Goal: Information Seeking & Learning: Find specific page/section

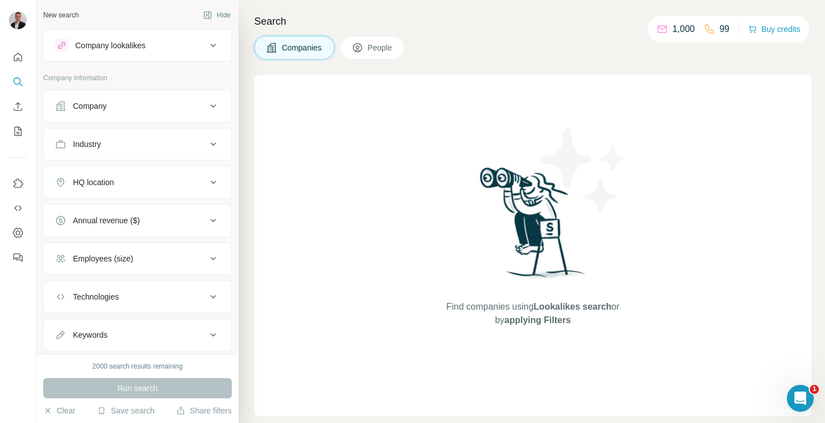
click at [168, 109] on div "Company" at bounding box center [131, 105] width 152 height 11
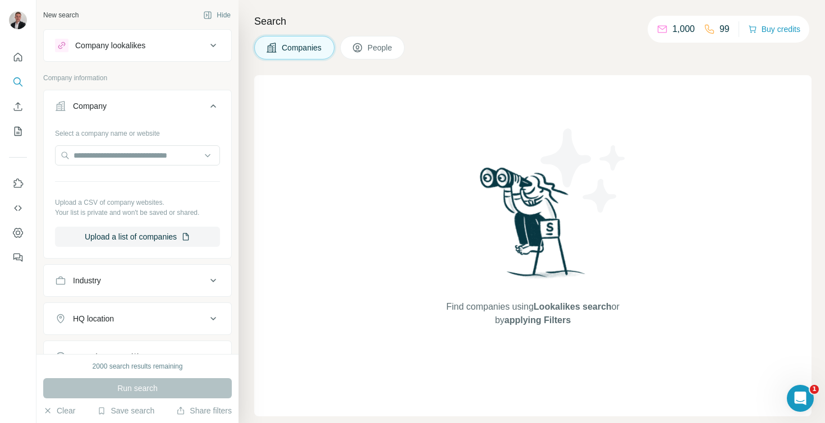
click at [164, 106] on div "Company" at bounding box center [131, 105] width 152 height 11
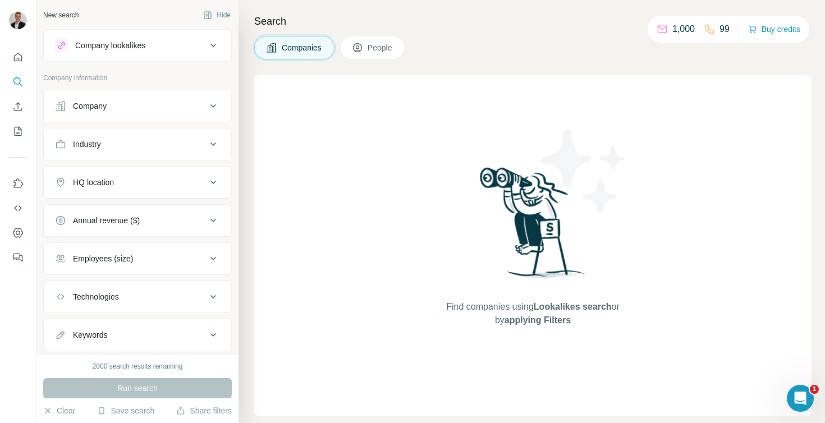
click at [162, 114] on button "Company" at bounding box center [137, 106] width 187 height 27
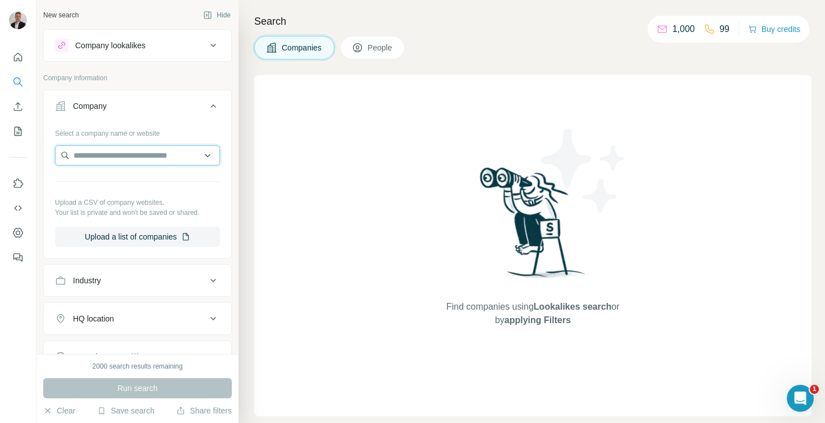
click at [138, 148] on input "text" at bounding box center [137, 155] width 165 height 20
click at [134, 108] on div "Company" at bounding box center [131, 105] width 152 height 11
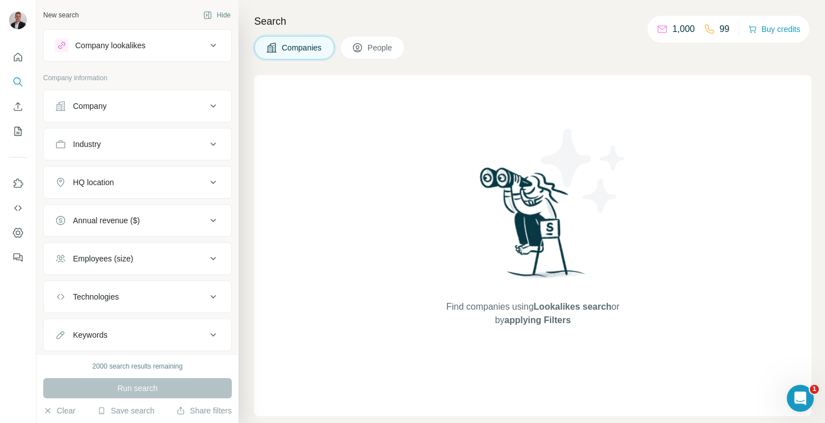
click at [117, 151] on button "Industry" at bounding box center [137, 144] width 187 height 27
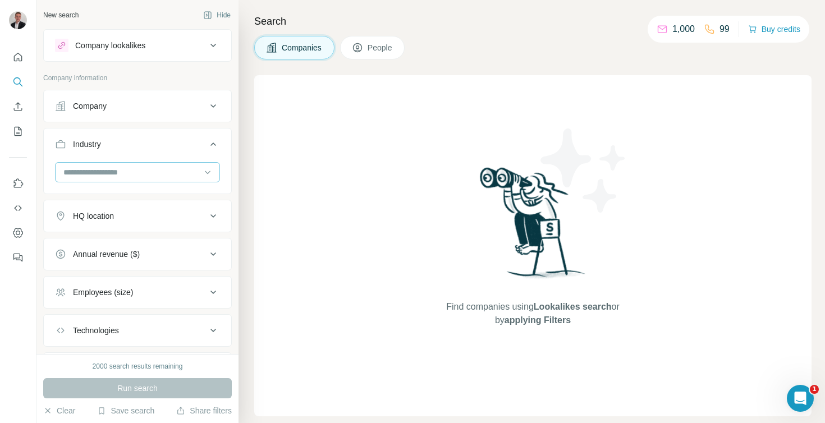
click at [118, 173] on input at bounding box center [131, 172] width 139 height 12
click at [81, 175] on input at bounding box center [131, 172] width 139 height 12
click at [104, 171] on input at bounding box center [131, 172] width 139 height 12
click at [97, 177] on input at bounding box center [131, 172] width 139 height 12
click at [101, 222] on button "HQ location" at bounding box center [137, 216] width 187 height 27
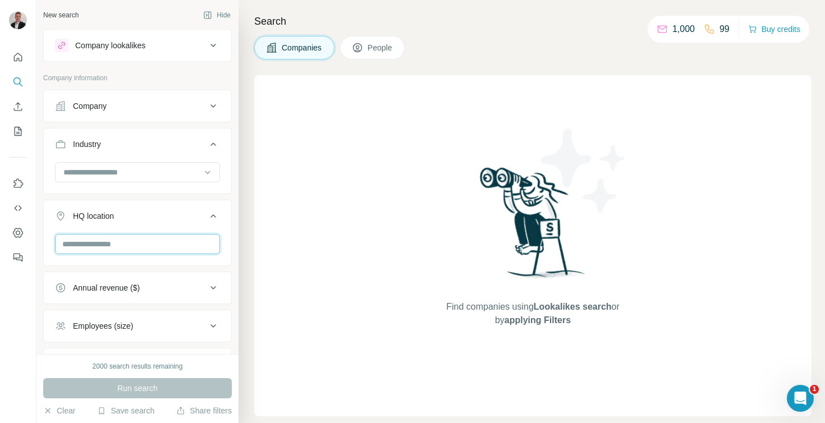
click at [108, 242] on input "text" at bounding box center [137, 244] width 165 height 20
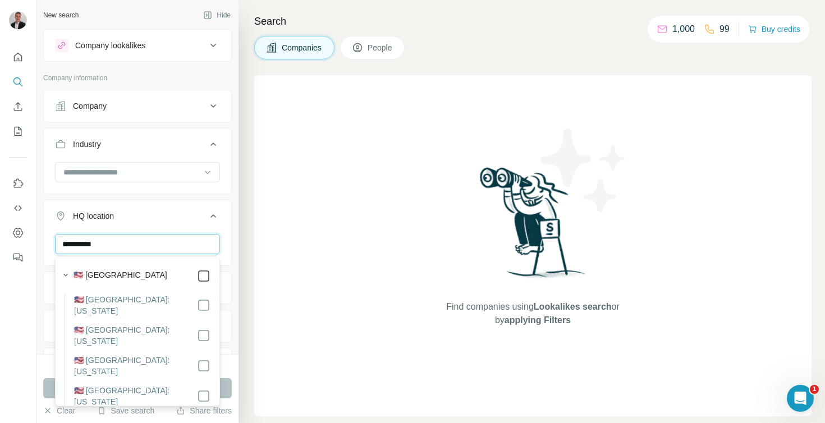
type input "**********"
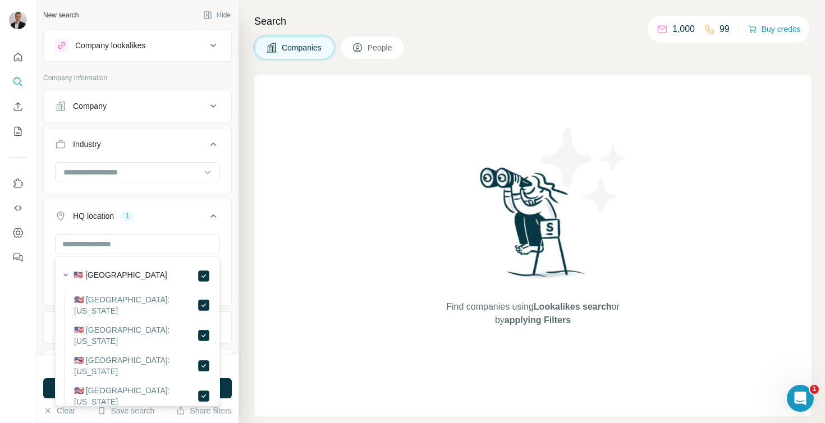
click at [166, 213] on div "HQ location 1" at bounding box center [131, 215] width 152 height 11
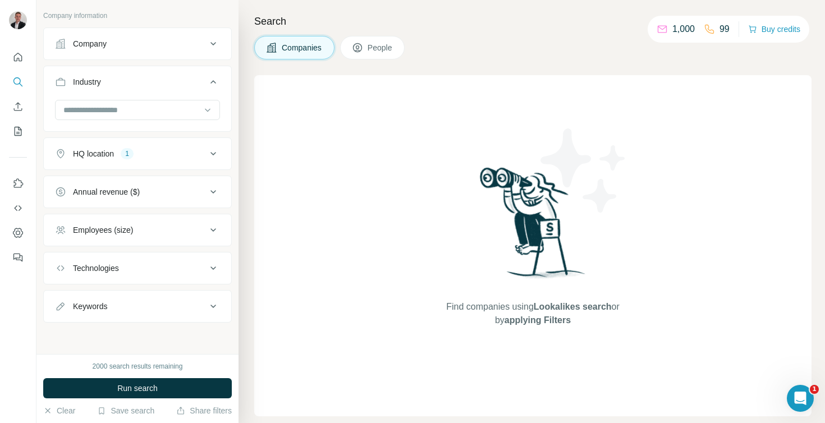
scroll to position [62, 0]
click at [137, 194] on div "Annual revenue ($)" at bounding box center [106, 192] width 67 height 11
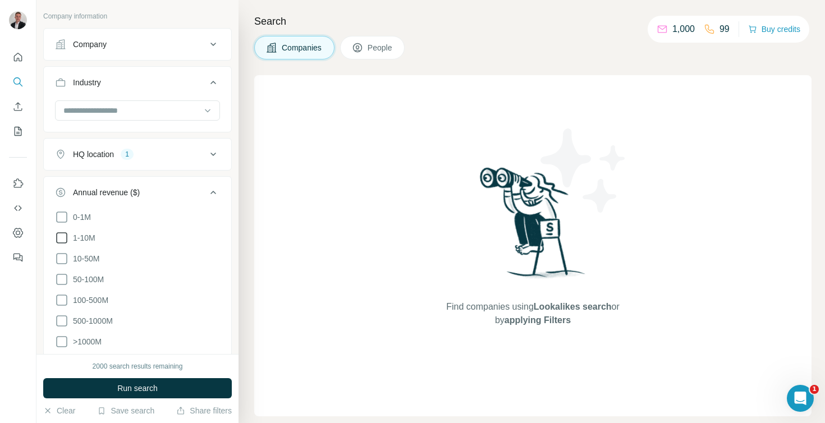
click at [62, 239] on icon at bounding box center [61, 237] width 13 height 13
click at [149, 188] on div "Annual revenue ($) 1" at bounding box center [131, 192] width 152 height 11
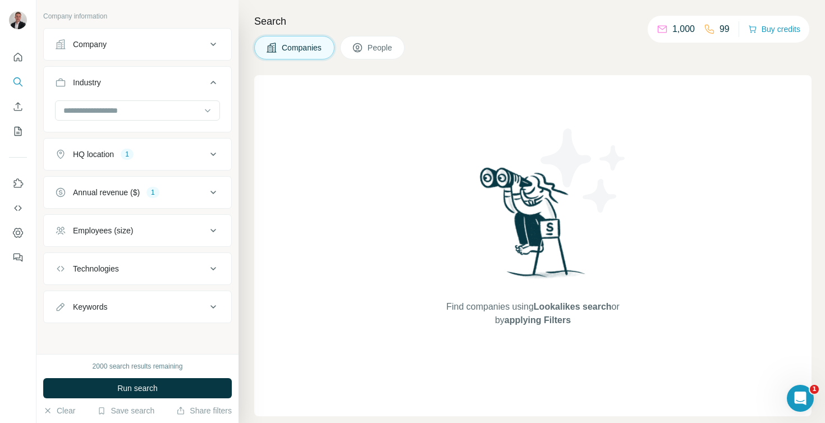
click at [94, 238] on button "Employees (size)" at bounding box center [137, 230] width 187 height 27
click at [63, 281] on icon at bounding box center [61, 276] width 11 height 11
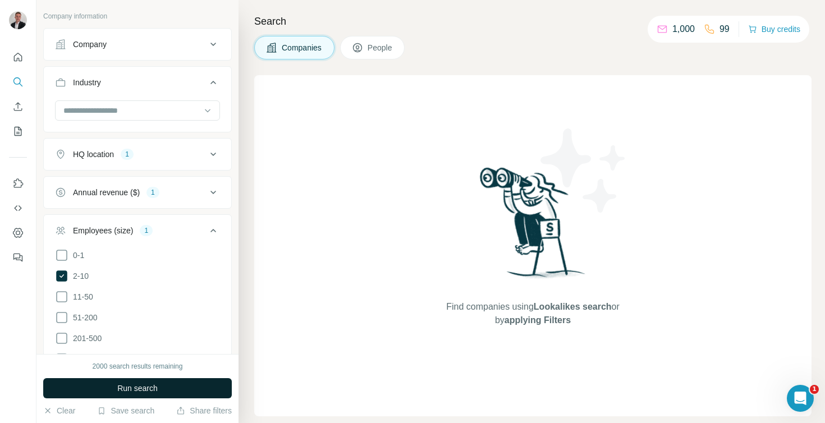
click at [109, 388] on button "Run search" at bounding box center [137, 388] width 189 height 20
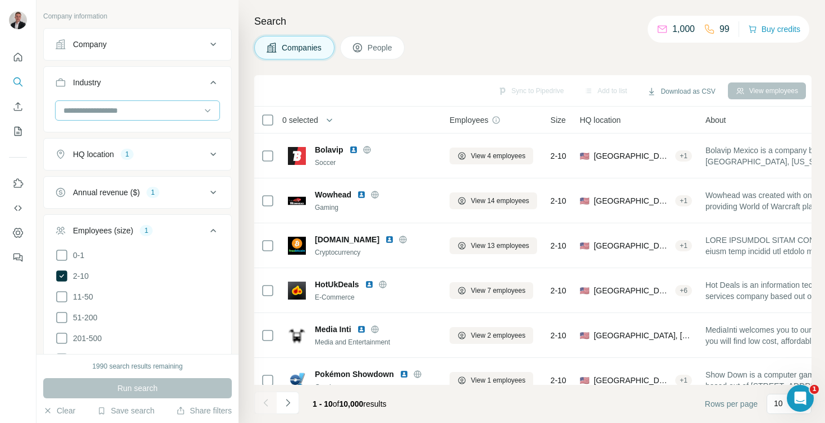
click at [134, 112] on input at bounding box center [131, 110] width 139 height 12
click at [83, 105] on input at bounding box center [131, 110] width 139 height 12
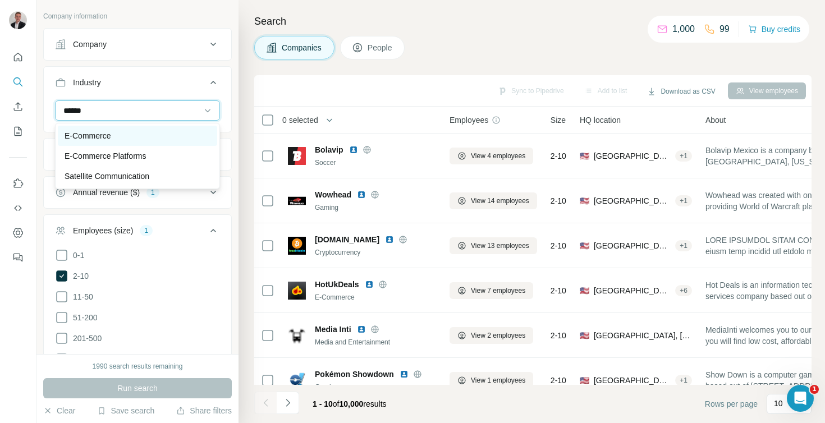
type input "******"
click at [104, 134] on p "E-Commerce" at bounding box center [88, 135] width 46 height 11
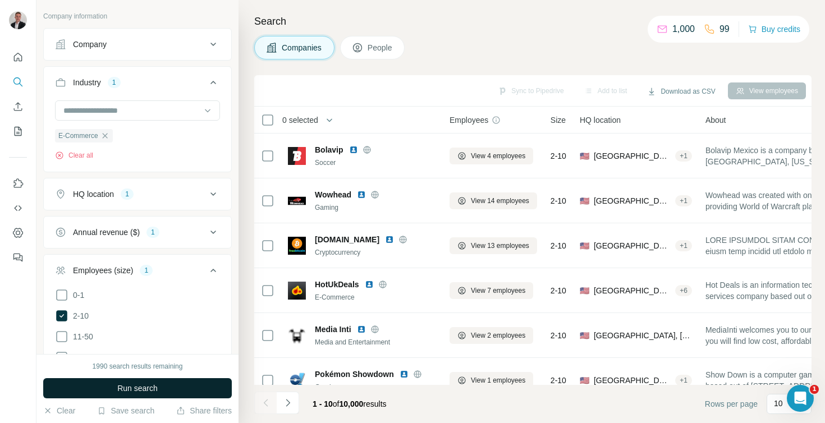
click at [161, 391] on button "Run search" at bounding box center [137, 388] width 189 height 20
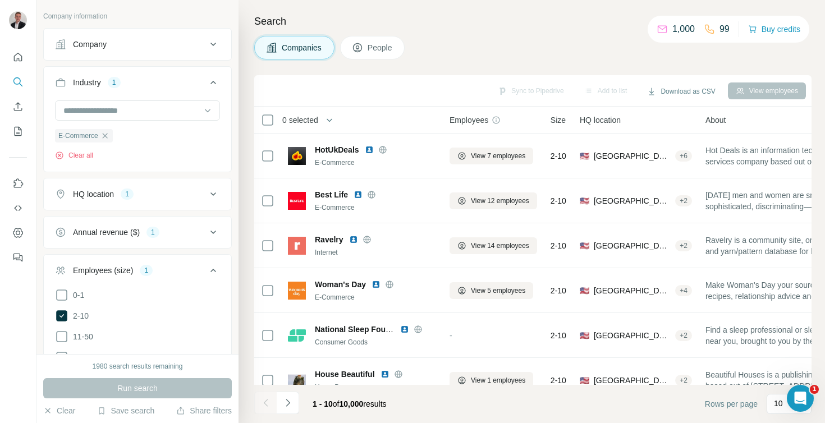
click at [385, 50] on span "People" at bounding box center [381, 47] width 26 height 11
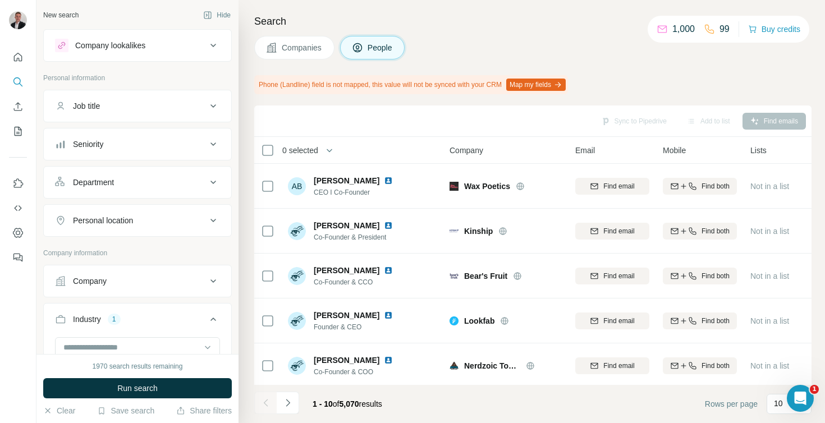
click at [104, 111] on div "Job title" at bounding box center [131, 105] width 152 height 11
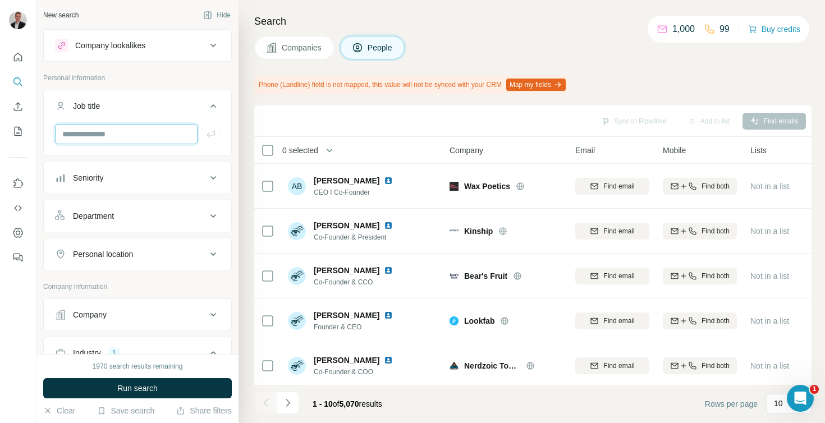
click at [97, 128] on input "text" at bounding box center [126, 134] width 143 height 20
type input "***"
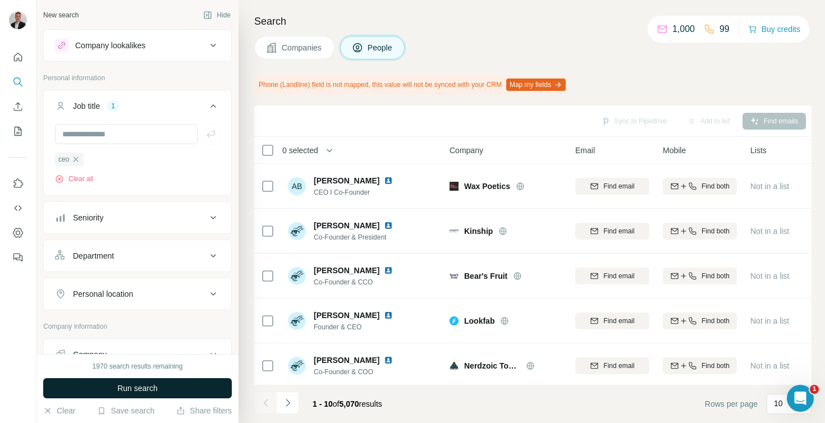
click at [124, 389] on span "Run search" at bounding box center [137, 388] width 40 height 11
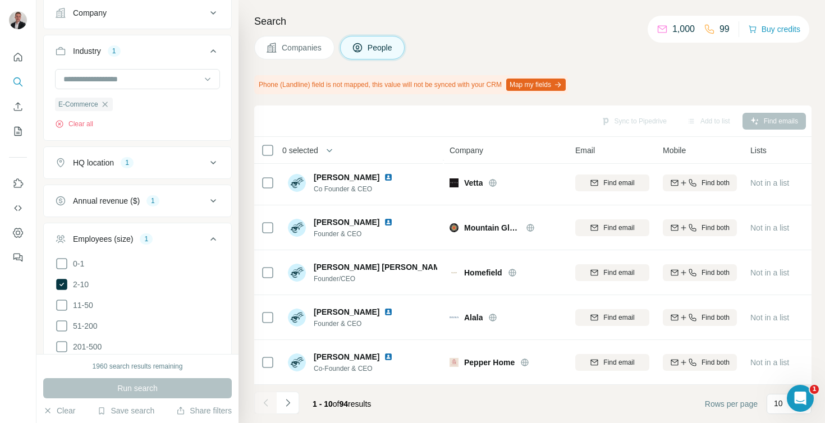
scroll to position [352, 0]
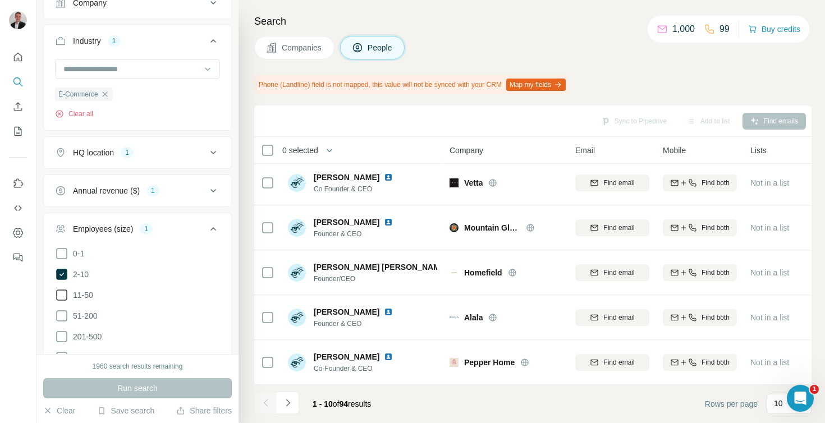
click at [63, 294] on icon at bounding box center [61, 294] width 13 height 13
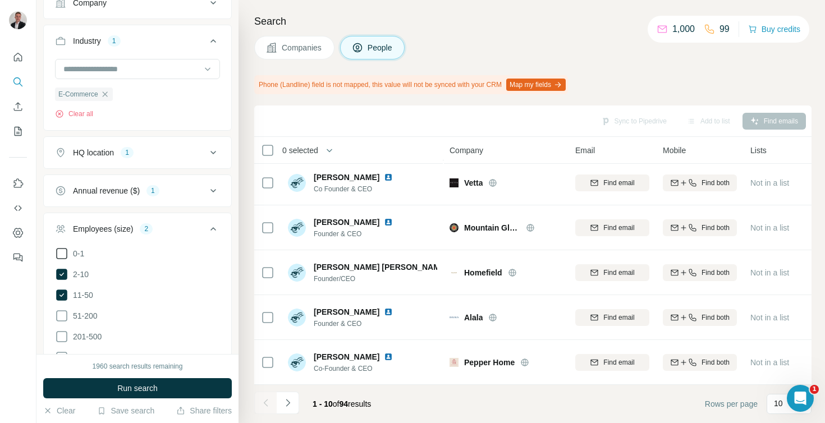
click at [63, 260] on icon at bounding box center [61, 253] width 13 height 13
click at [62, 254] on icon at bounding box center [61, 253] width 4 height 3
click at [117, 391] on span "Run search" at bounding box center [137, 388] width 40 height 11
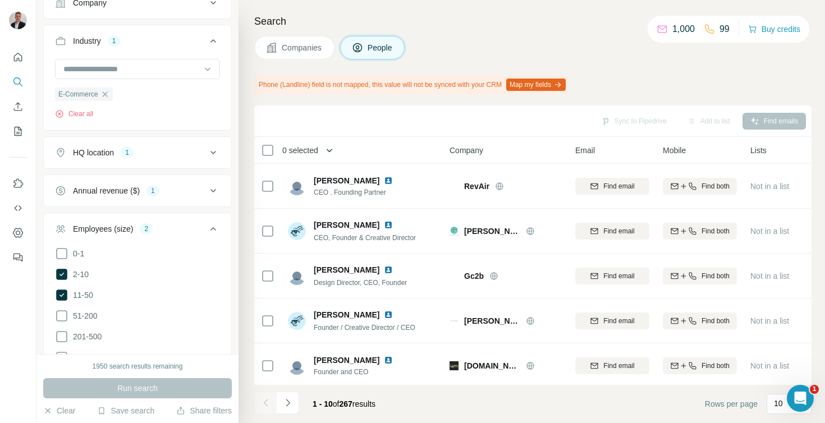
click at [329, 152] on icon "button" at bounding box center [329, 150] width 11 height 11
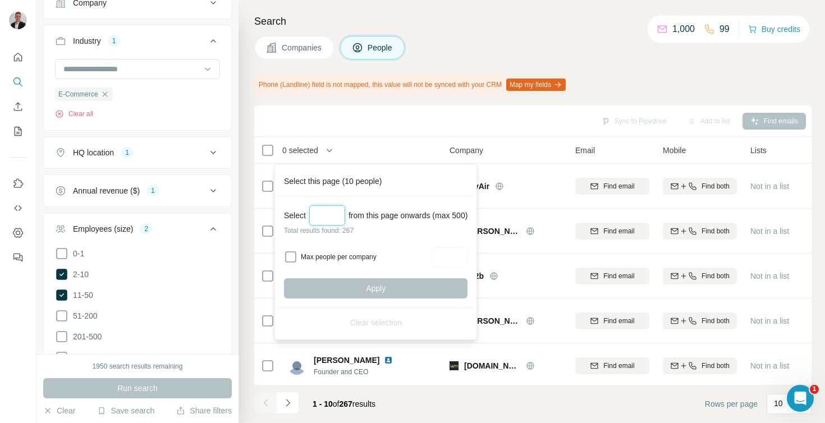
click at [322, 221] on input "Select a number (up to 500)" at bounding box center [327, 215] width 36 height 20
type input "***"
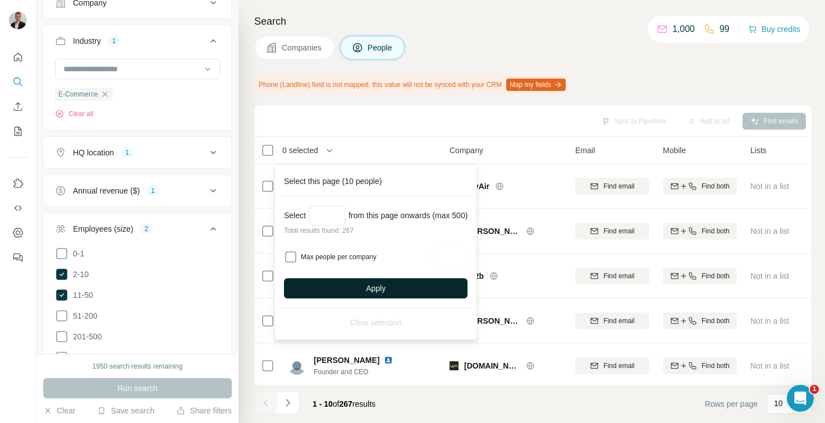
click at [401, 285] on button "Apply" at bounding box center [376, 288] width 184 height 20
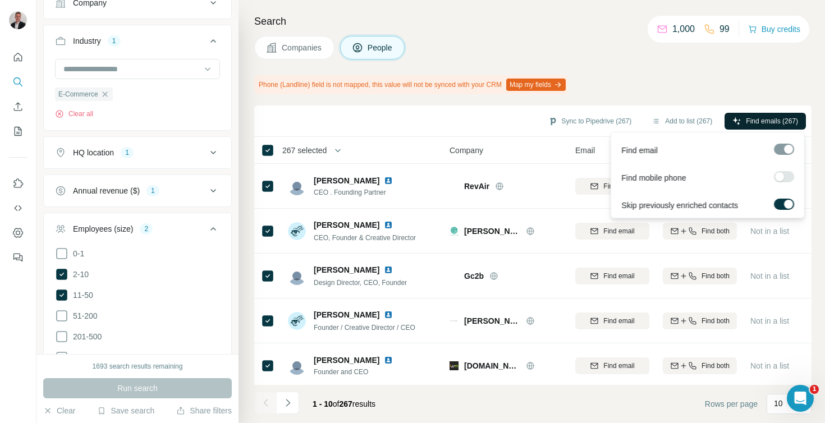
click at [768, 118] on span "Find emails (267)" at bounding box center [772, 121] width 52 height 10
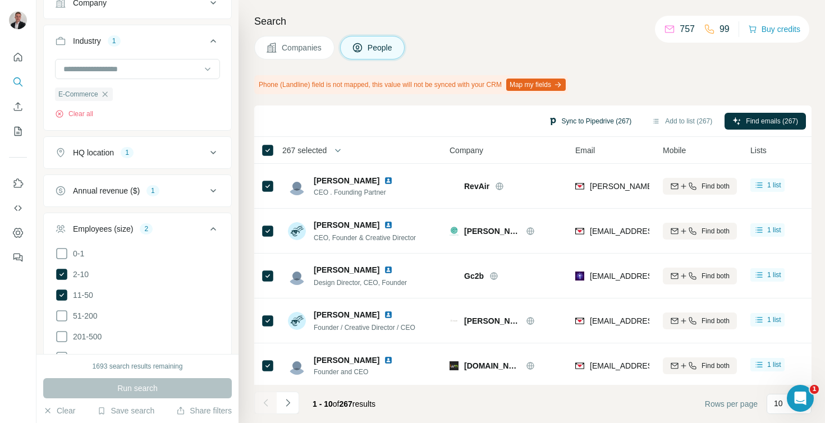
click at [598, 122] on button "Sync to Pipedrive (267)" at bounding box center [589, 121] width 99 height 17
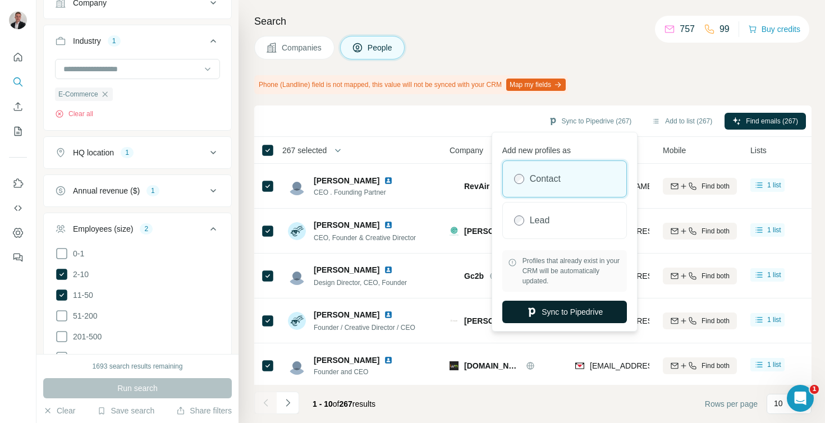
click at [534, 312] on icon "button" at bounding box center [531, 311] width 11 height 11
